Goal: Book appointment/travel/reservation

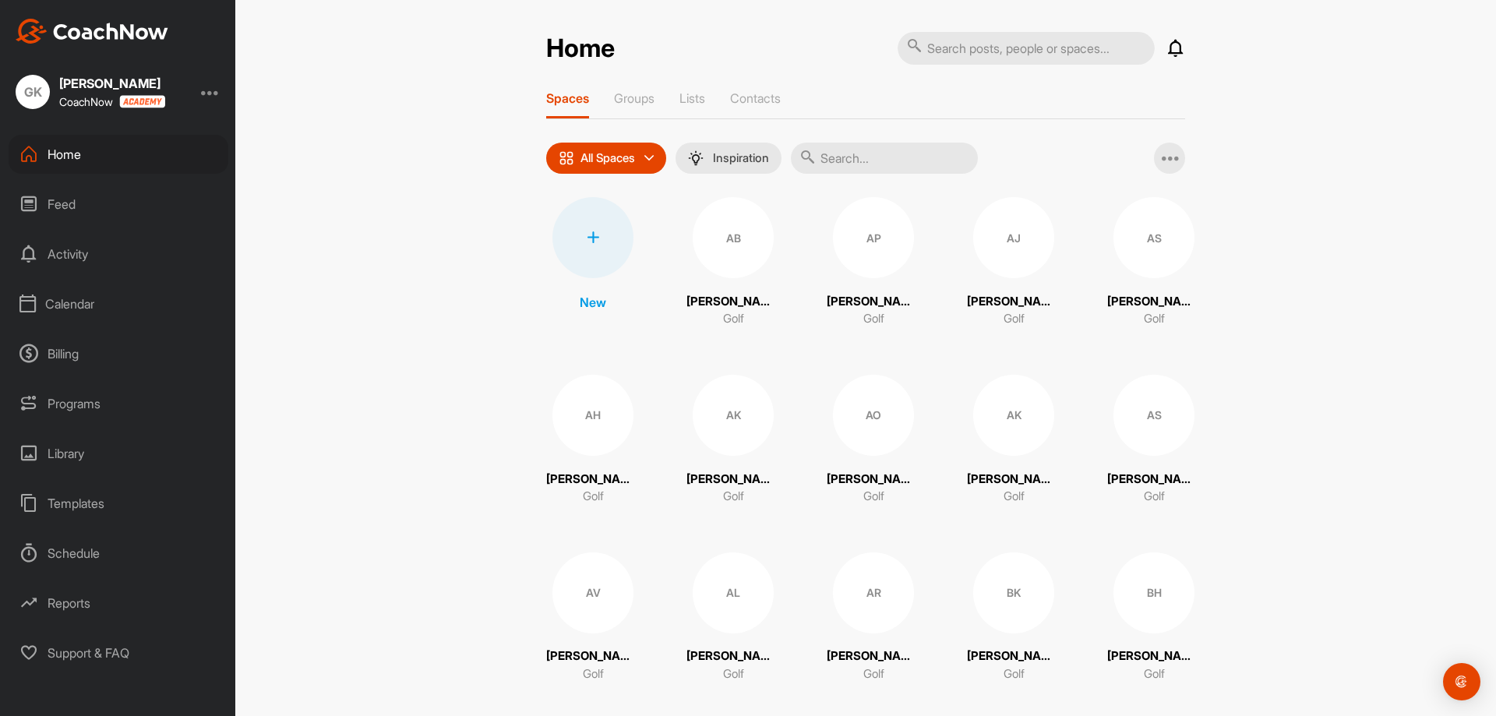
click at [76, 301] on div "Calendar" at bounding box center [119, 303] width 220 height 39
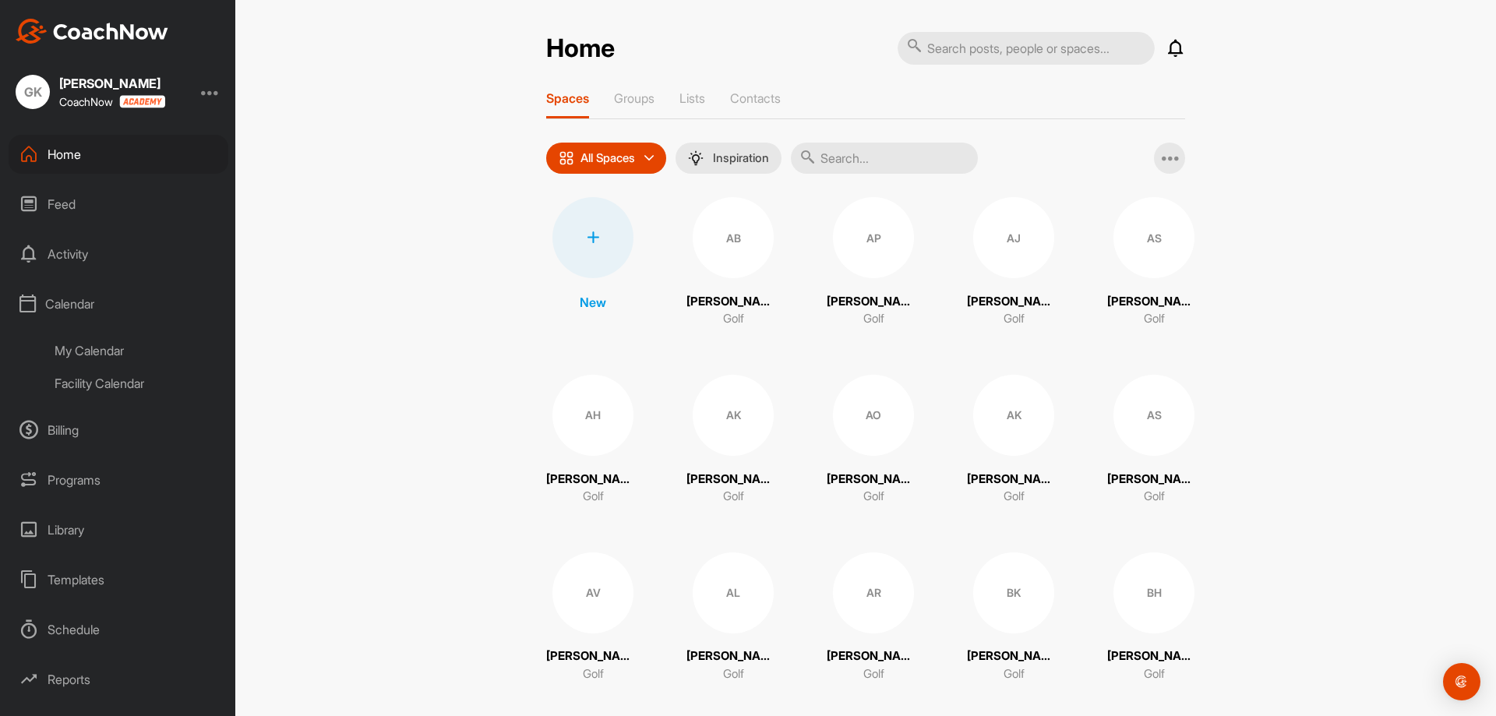
click at [100, 352] on div "My Calendar" at bounding box center [136, 350] width 185 height 33
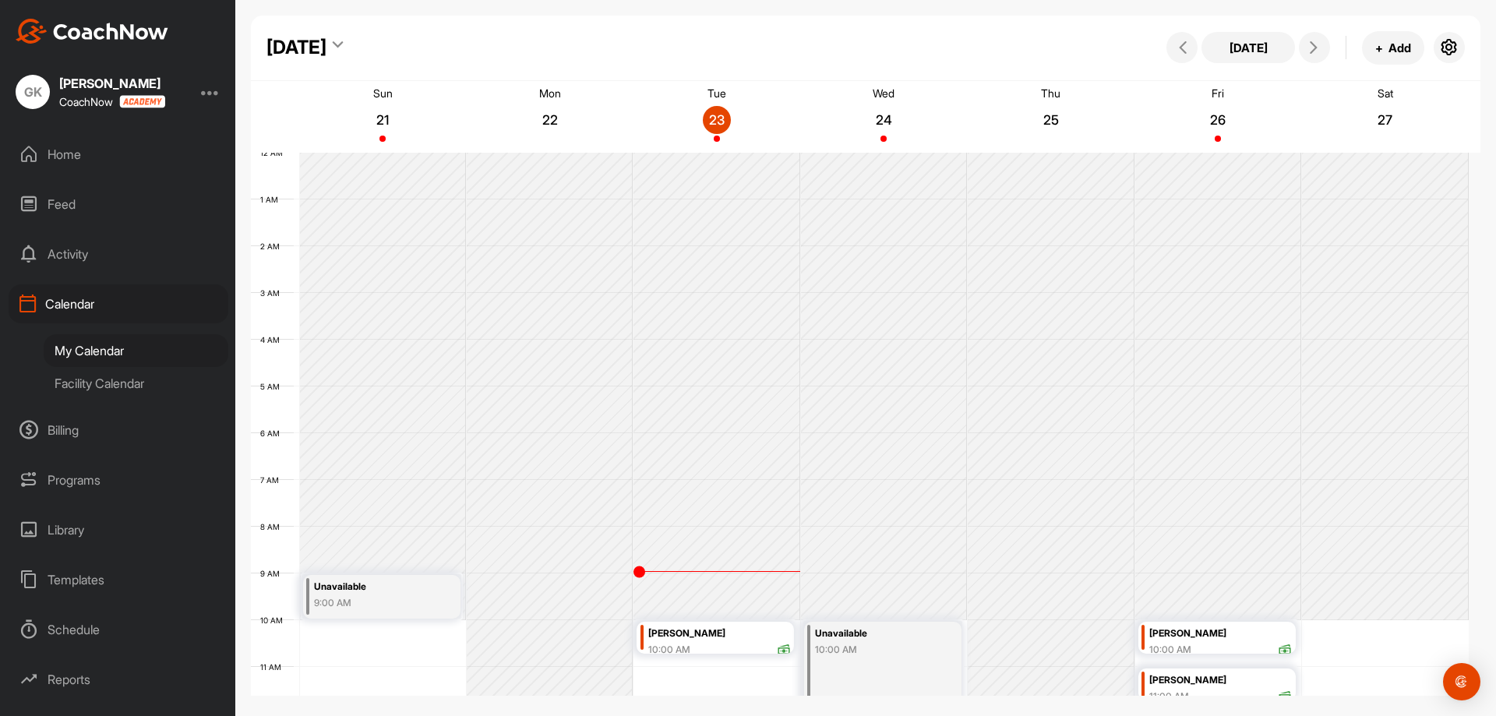
scroll to position [270, 0]
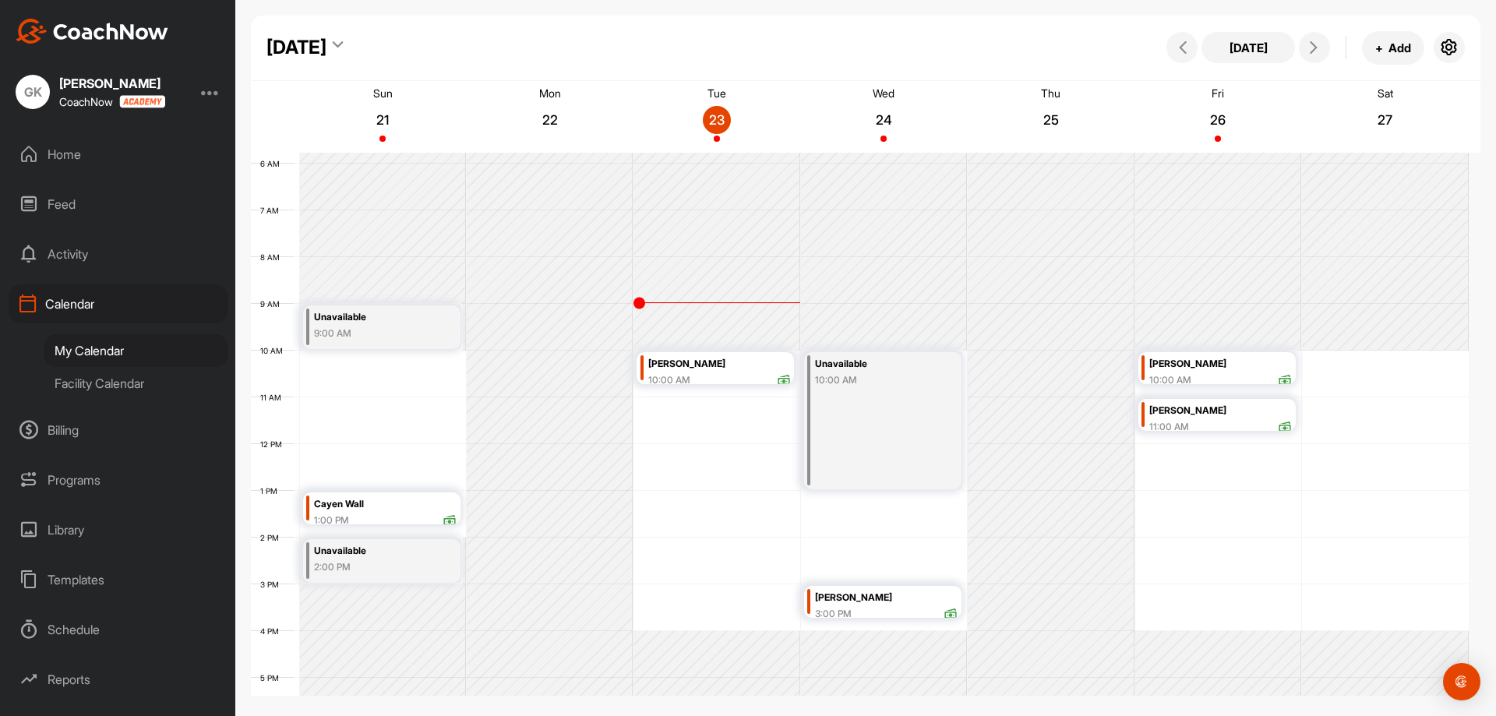
click at [689, 375] on div "10:00 AM" at bounding box center [669, 380] width 42 height 14
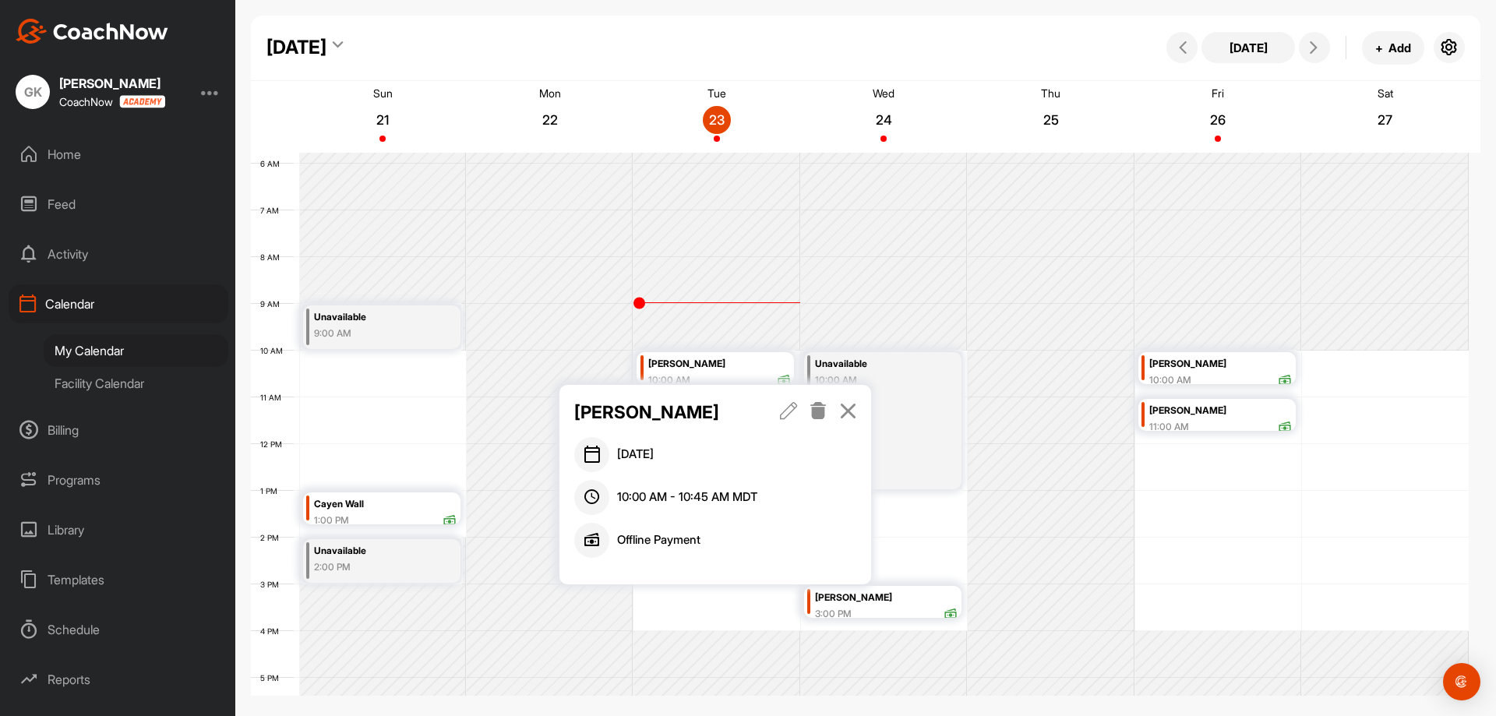
click at [792, 410] on icon at bounding box center [789, 410] width 18 height 17
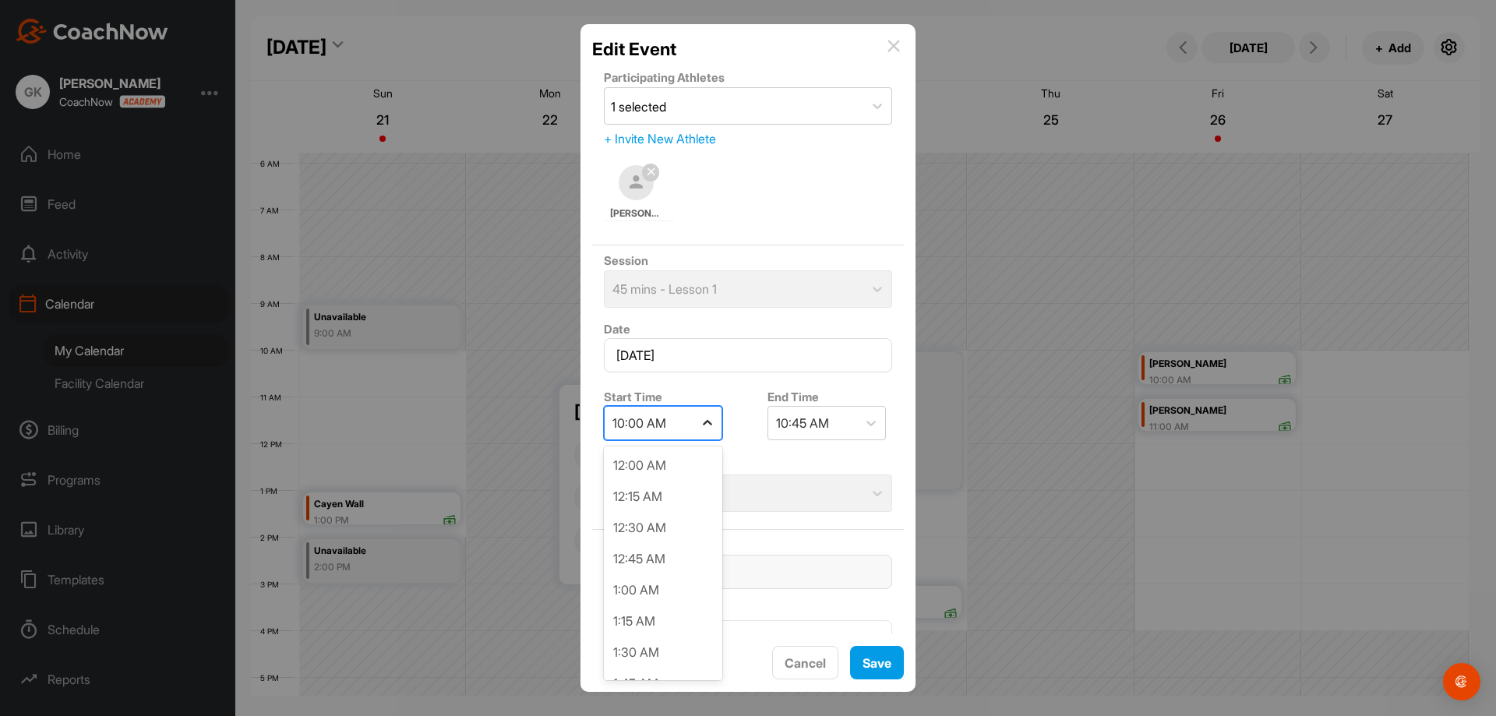
click at [712, 428] on icon at bounding box center [708, 423] width 16 height 16
click at [681, 537] on div "9:00 AM" at bounding box center [663, 529] width 118 height 31
click at [721, 359] on input "[DATE]" at bounding box center [748, 355] width 288 height 34
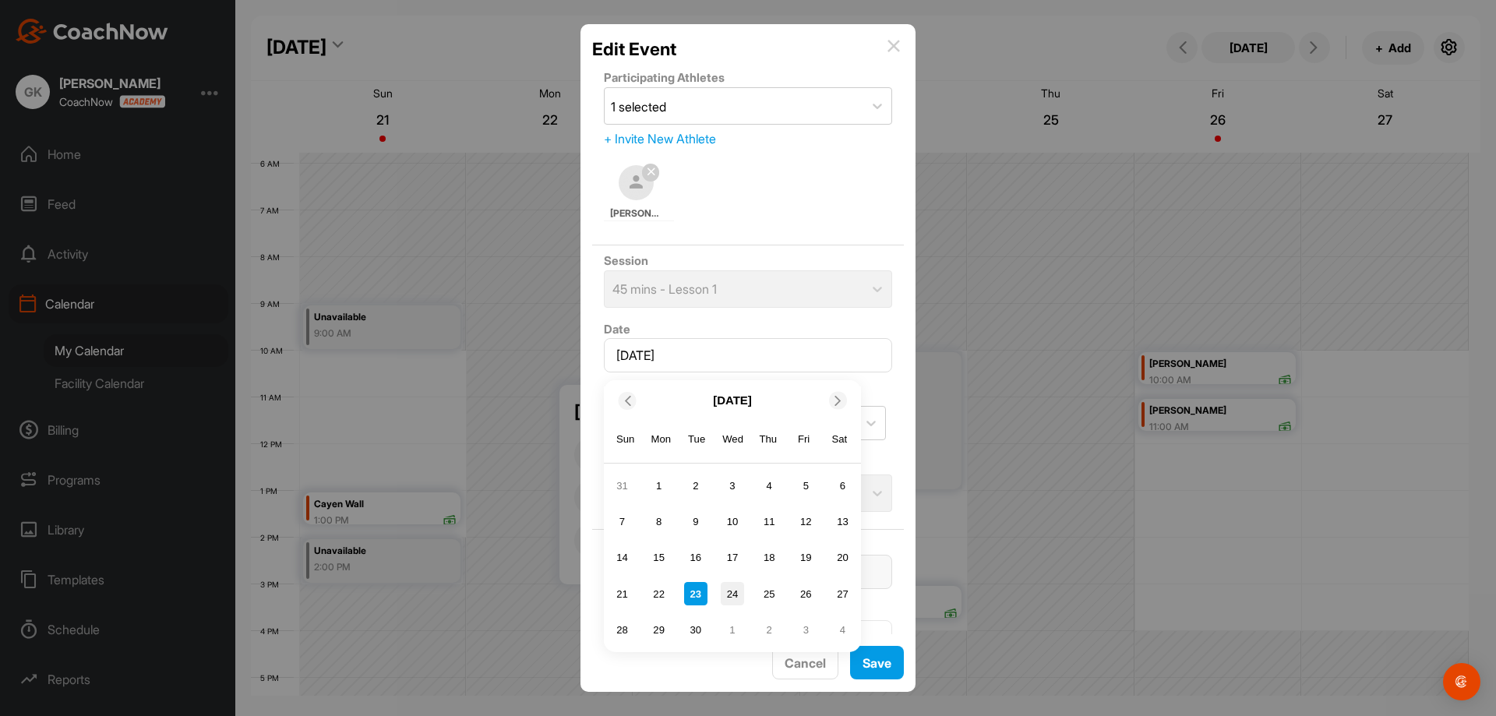
click at [728, 594] on div "24" at bounding box center [732, 593] width 23 height 23
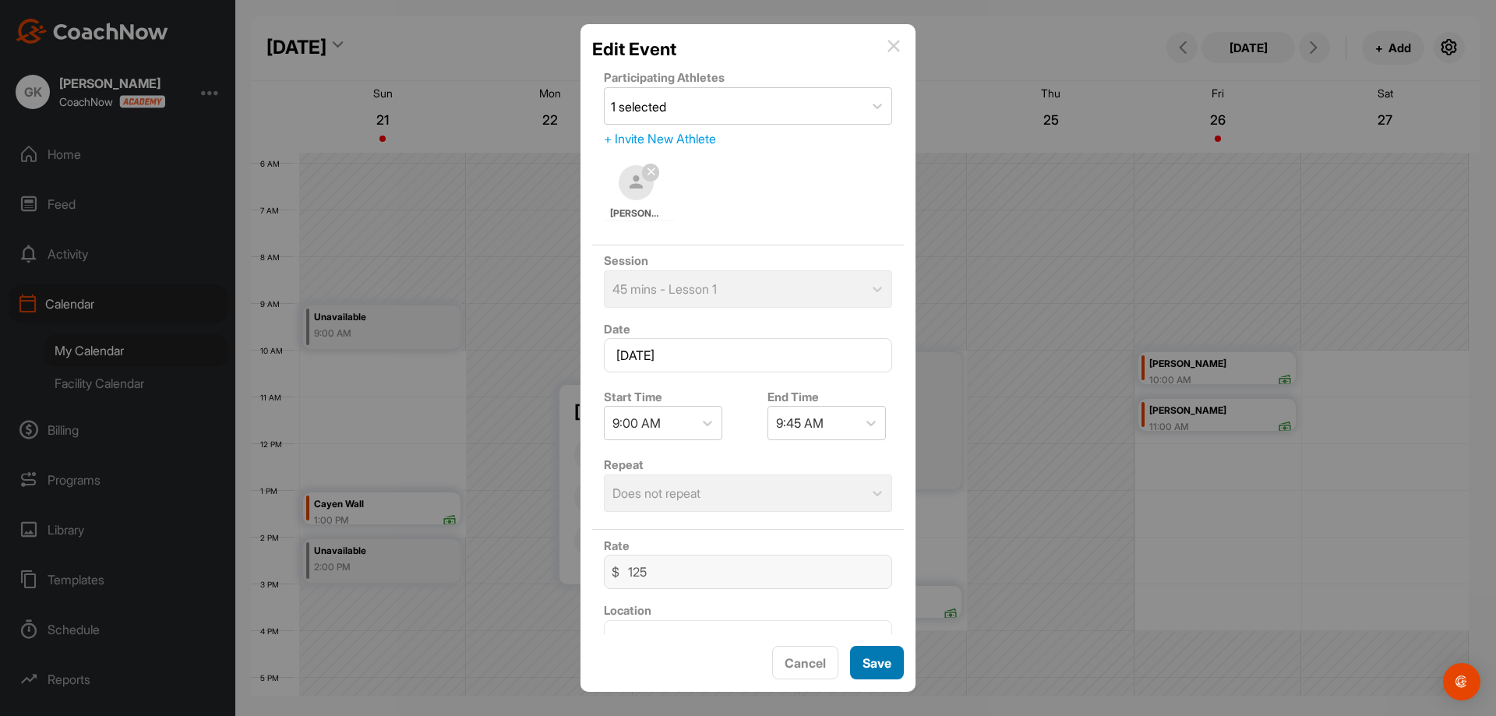
click at [880, 660] on span "Save" at bounding box center [876, 663] width 29 height 16
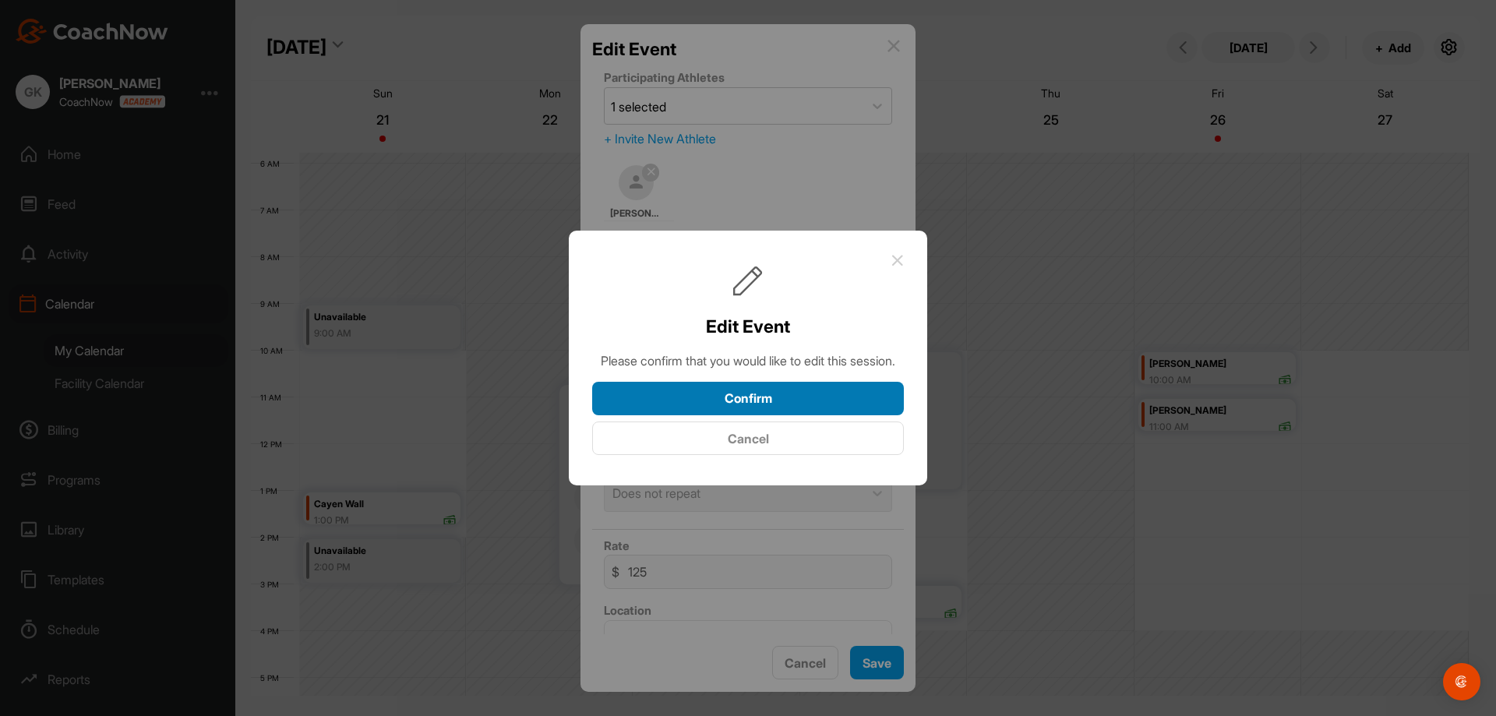
click at [782, 413] on button "Confirm" at bounding box center [748, 398] width 312 height 33
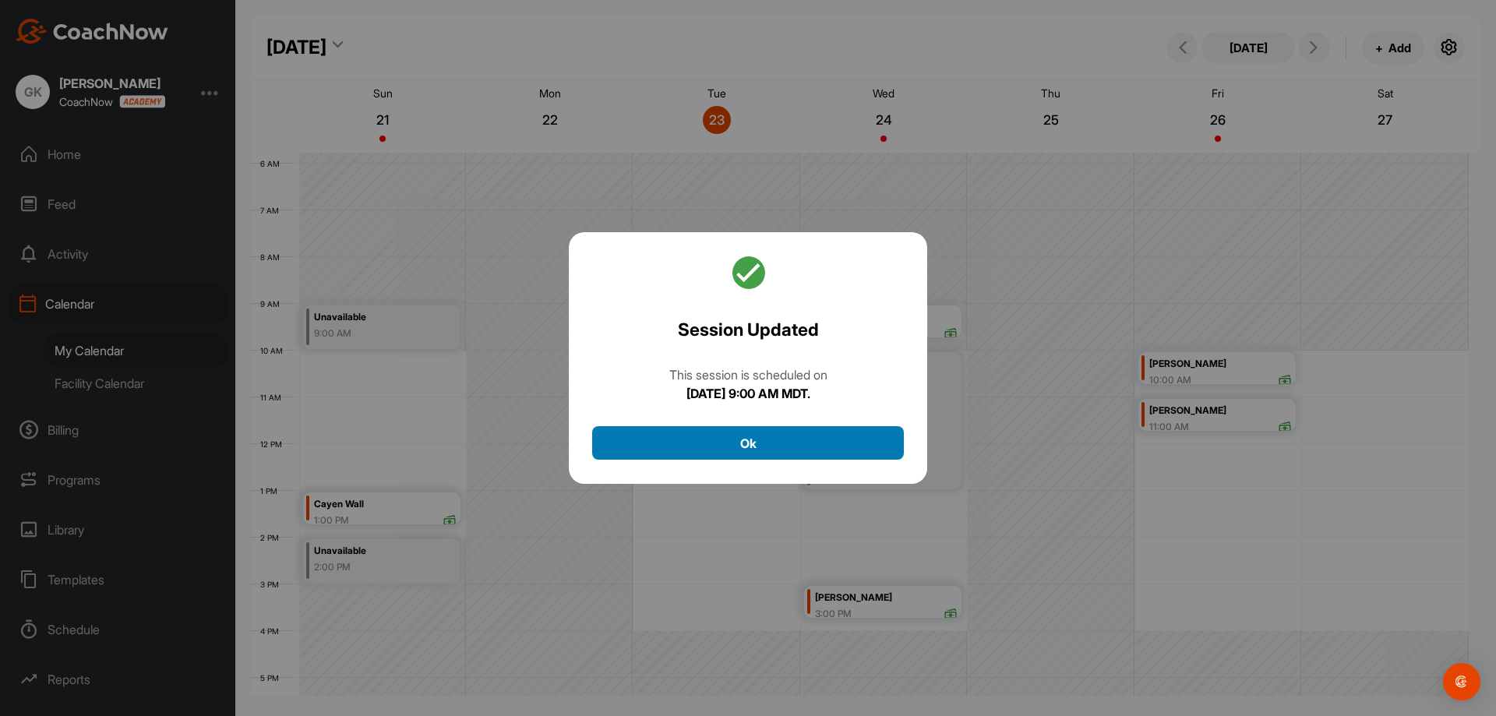
click at [774, 446] on button "Ok" at bounding box center [748, 442] width 312 height 33
